Goal: Check status

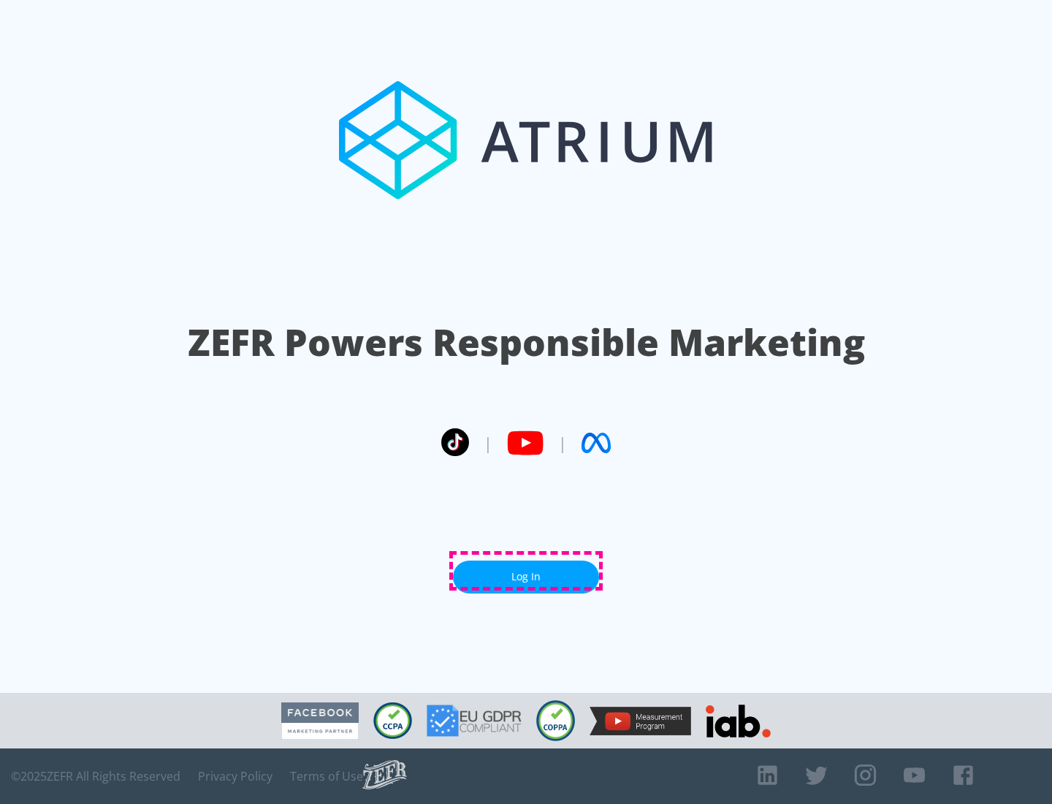
click at [526, 571] on link "Log In" at bounding box center [526, 576] width 146 height 33
